Goal: Check status: Check status

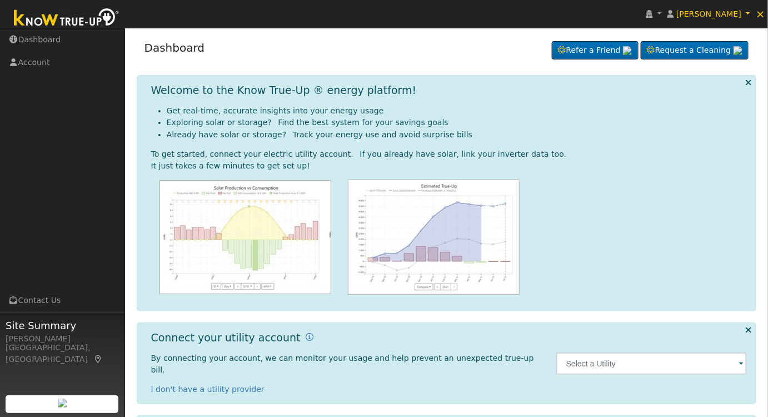
scroll to position [50, 0]
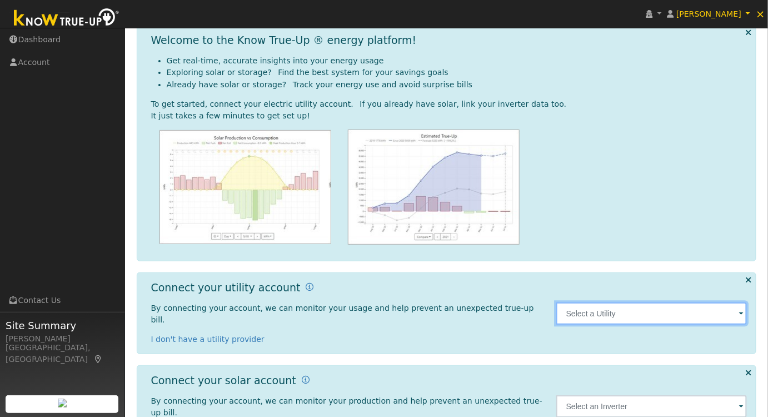
click at [600, 306] on input "text" at bounding box center [651, 313] width 191 height 22
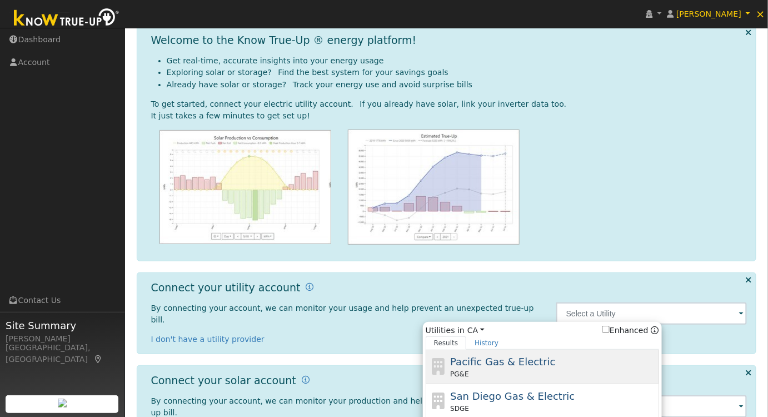
click at [523, 369] on div "PG&E" at bounding box center [553, 374] width 206 height 10
type input "PG&E"
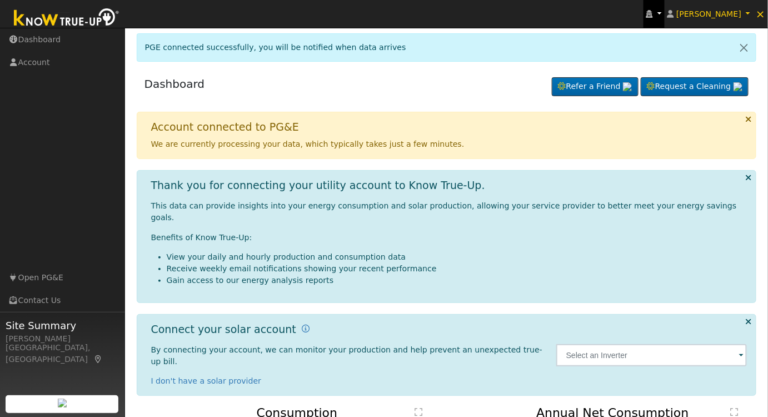
click at [653, 14] on icon at bounding box center [649, 14] width 7 height 8
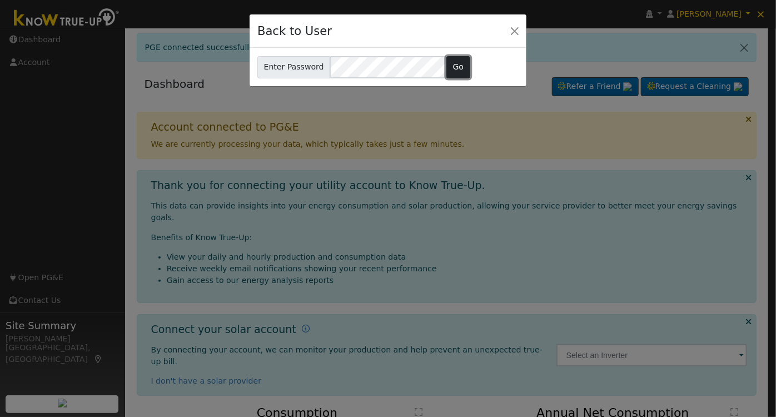
click at [450, 64] on button "Go" at bounding box center [458, 67] width 24 height 22
